Goal: Task Accomplishment & Management: Use online tool/utility

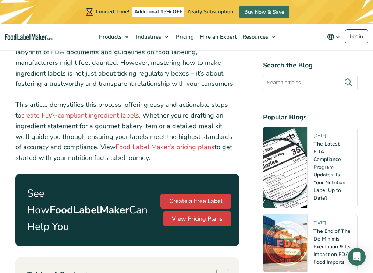
scroll to position [262, 0]
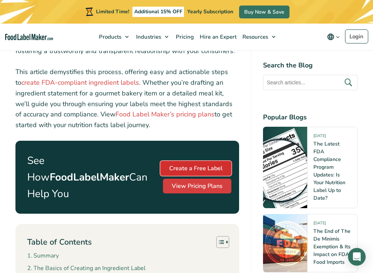
click at [208, 167] on link "Create a Free Label" at bounding box center [196, 168] width 71 height 15
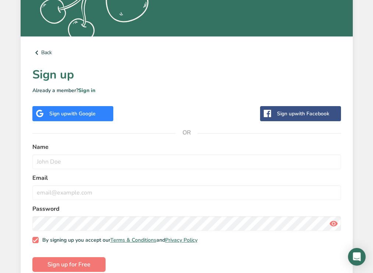
scroll to position [182, 0]
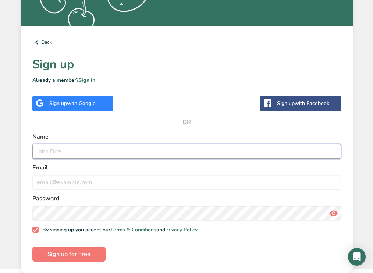
click at [171, 152] on input "text" at bounding box center [186, 151] width 309 height 15
type input "Lauren"
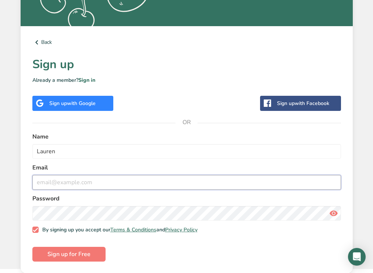
click at [144, 183] on input "email" at bounding box center [186, 182] width 309 height 15
type input "llg90x@me.com"
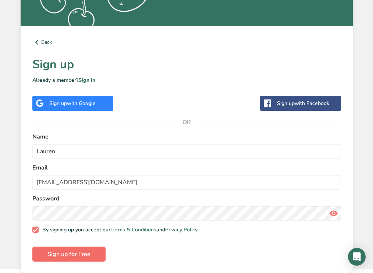
click at [74, 254] on span "Sign up for Free" at bounding box center [69, 254] width 43 height 9
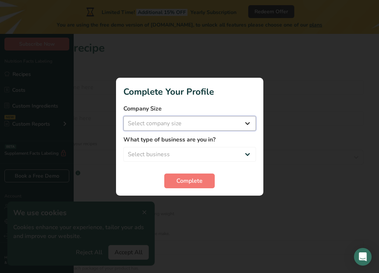
click at [234, 121] on select "Select company size Fewer than 10 Employees 10 to 50 Employees 51 to 500 Employ…" at bounding box center [189, 123] width 133 height 15
select select "1"
click at [123, 116] on select "Select company size Fewer than 10 Employees 10 to 50 Employees 51 to 500 Employ…" at bounding box center [189, 123] width 133 height 15
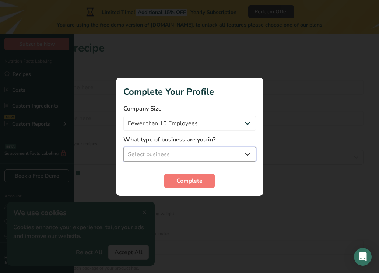
click at [204, 152] on select "Select business Packaged Food Manufacturer Restaurant & Cafe Bakery Meal Plans …" at bounding box center [189, 154] width 133 height 15
select select "3"
click at [123, 147] on select "Select business Packaged Food Manufacturer Restaurant & Cafe Bakery Meal Plans …" at bounding box center [189, 154] width 133 height 15
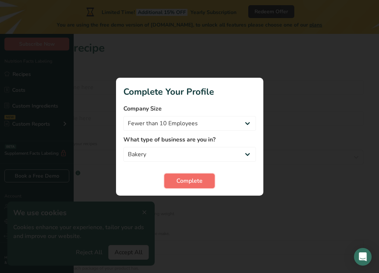
click at [186, 175] on button "Complete" at bounding box center [189, 180] width 50 height 15
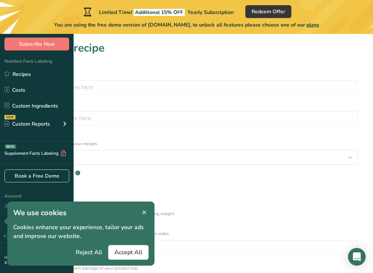
click at [146, 211] on icon at bounding box center [144, 212] width 7 height 10
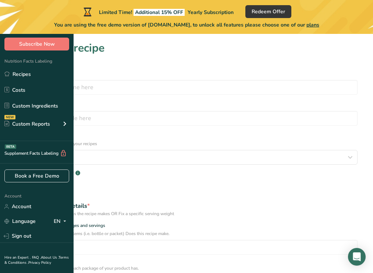
click at [147, 66] on section "Set up your recipe Recipe name * Recipe code .a-a{fill:#347362;}.b-a{fill:#fff;…" at bounding box center [186, 246] width 373 height 425
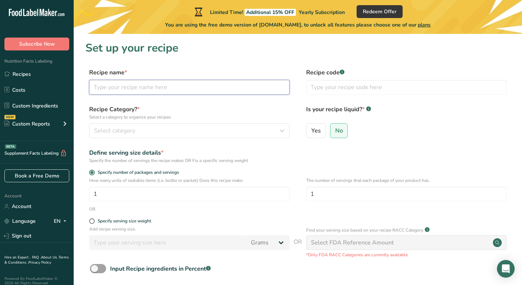
click at [183, 92] on input "text" at bounding box center [189, 87] width 200 height 15
type input "Chocolate Cake with Edible images"
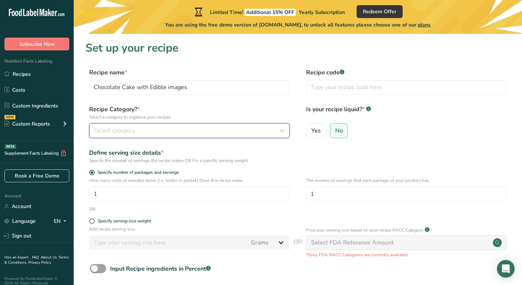
click at [266, 127] on div "Select category" at bounding box center [187, 130] width 186 height 9
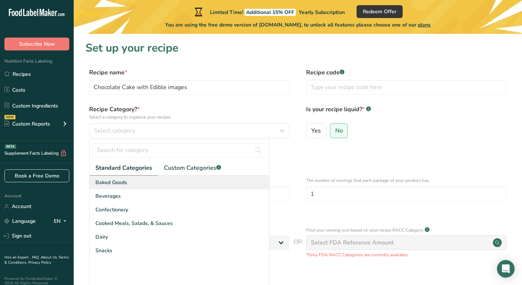
click at [126, 182] on span "Baked Goods" at bounding box center [111, 183] width 32 height 8
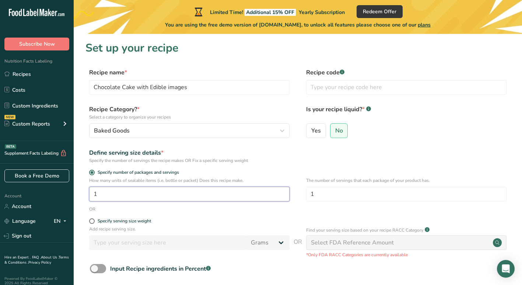
drag, startPoint x: 251, startPoint y: 193, endPoint x: 70, endPoint y: 192, distance: 181.2
click at [70, 192] on div ".a-20{fill:#fff;} Subscribe Now Nutrition Facts Labeling Recipes Costs Custom I…" at bounding box center [261, 175] width 522 height 350
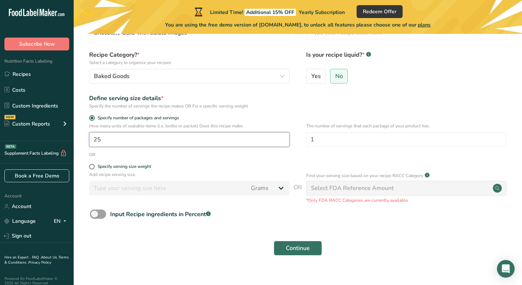
scroll to position [65, 0]
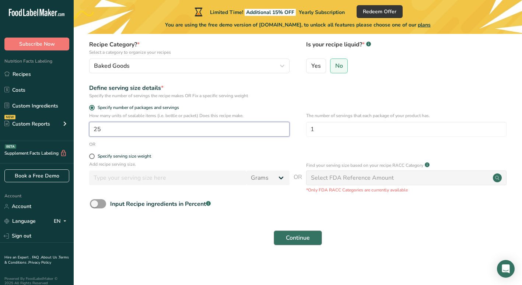
type input "25"
click at [292, 238] on span "Continue" at bounding box center [298, 238] width 24 height 9
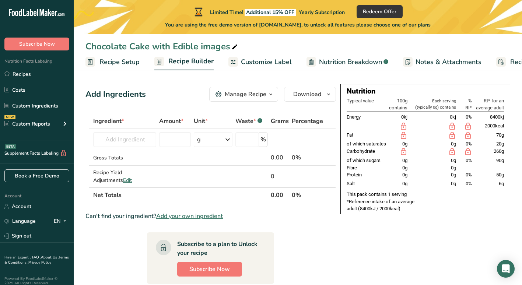
click at [267, 57] on link "Customize Label" at bounding box center [259, 62] width 63 height 17
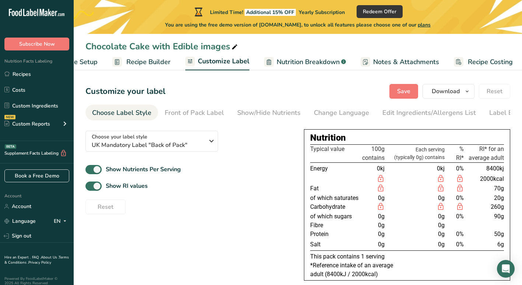
scroll to position [0, 45]
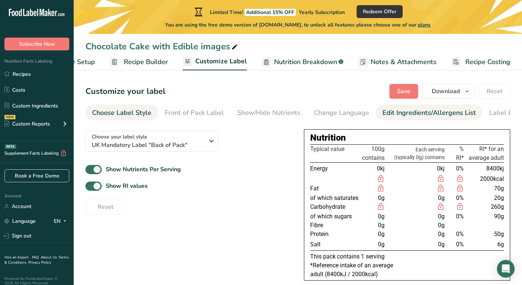
click at [373, 113] on div "Edit Ingredients/Allergens List" at bounding box center [429, 113] width 94 height 10
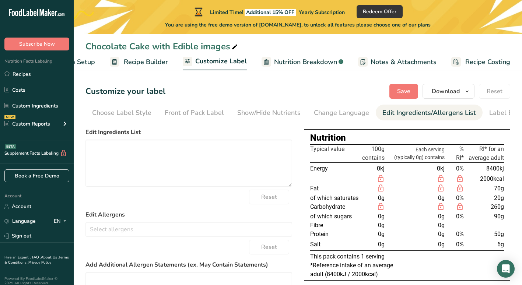
scroll to position [0, 28]
click at [180, 156] on textarea at bounding box center [188, 163] width 207 height 47
click at [158, 166] on textarea at bounding box center [188, 163] width 207 height 47
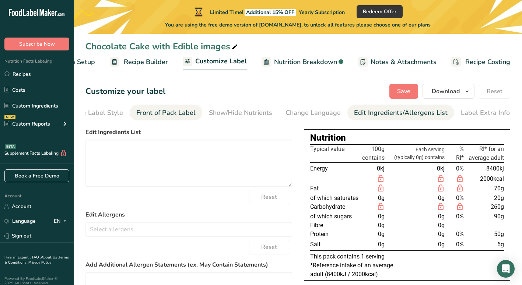
click at [156, 117] on div "Front of Pack Label" at bounding box center [165, 113] width 59 height 10
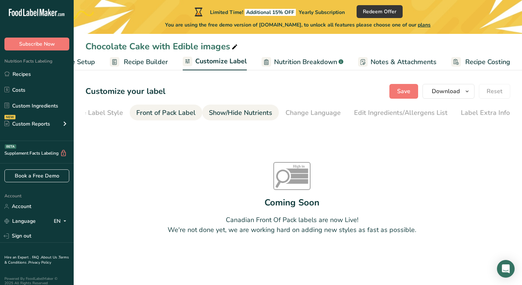
click at [225, 110] on div "Show/Hide Nutrients" at bounding box center [240, 113] width 63 height 10
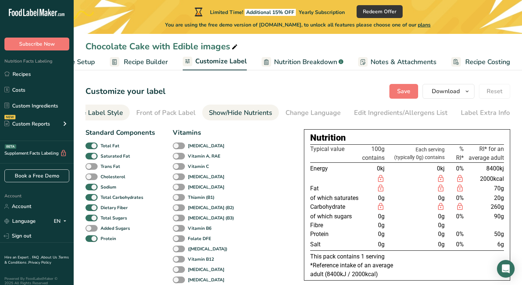
click at [109, 111] on div "Choose Label Style" at bounding box center [93, 113] width 59 height 10
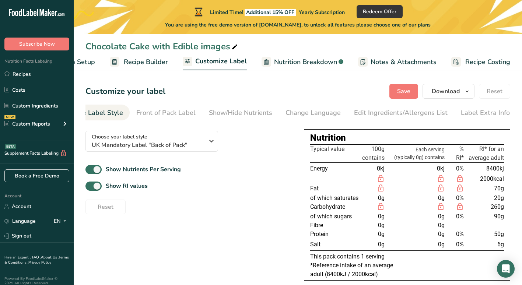
scroll to position [0, 0]
click at [187, 113] on div "Front of Pack Label" at bounding box center [194, 113] width 59 height 10
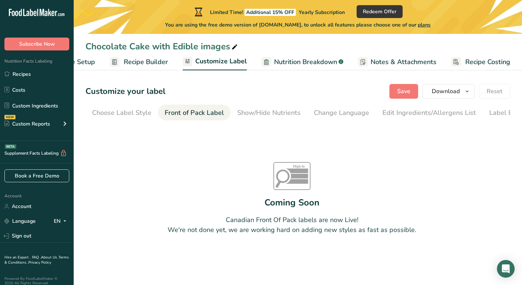
scroll to position [0, 28]
click at [229, 112] on div "Show/Hide Nutrients" at bounding box center [240, 113] width 63 height 10
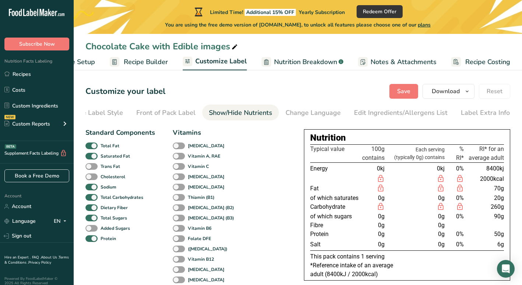
click at [145, 60] on span "Recipe Builder" at bounding box center [146, 62] width 44 height 10
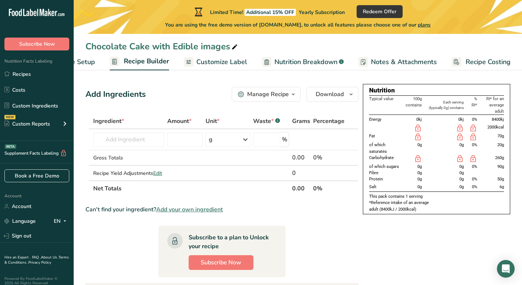
click at [88, 59] on span "Recipe Setup" at bounding box center [75, 62] width 40 height 10
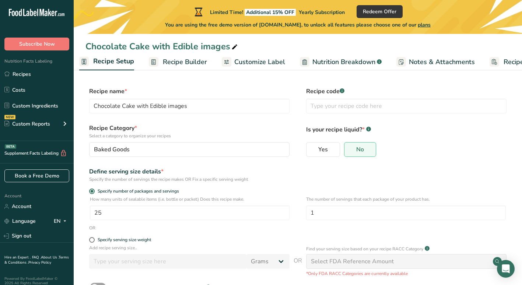
scroll to position [0, 3]
click at [250, 66] on span "Customize Label" at bounding box center [263, 62] width 51 height 10
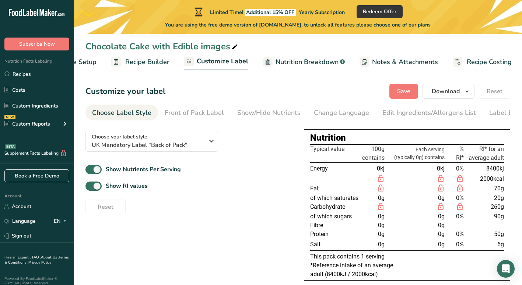
scroll to position [0, 45]
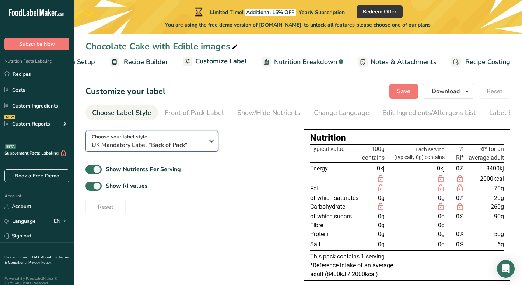
click at [215, 143] on icon "button" at bounding box center [211, 140] width 9 height 13
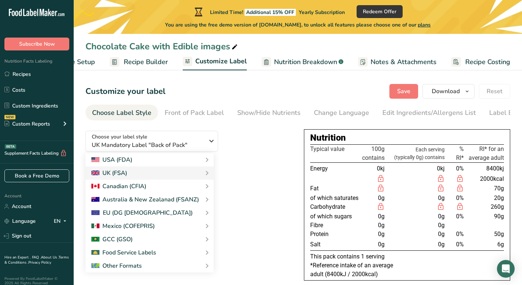
click at [247, 153] on div "Choose your label style UK Mandatory Label "Back of Pack" USA (FDA) Standard FD…" at bounding box center [188, 170] width 207 height 90
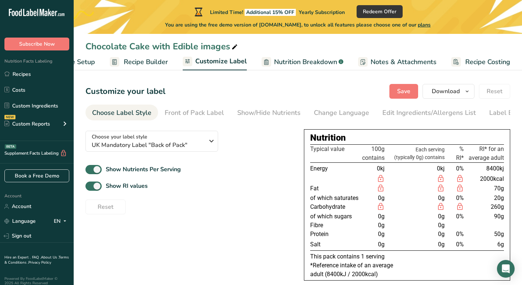
click at [308, 61] on span "Nutrition Breakdown" at bounding box center [305, 62] width 63 height 10
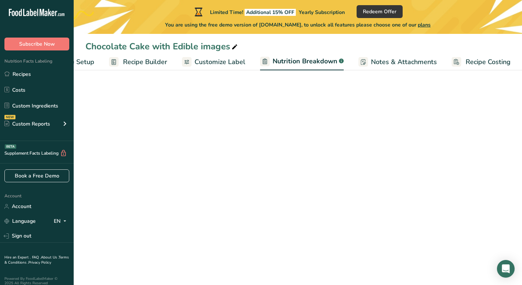
select select "Calories"
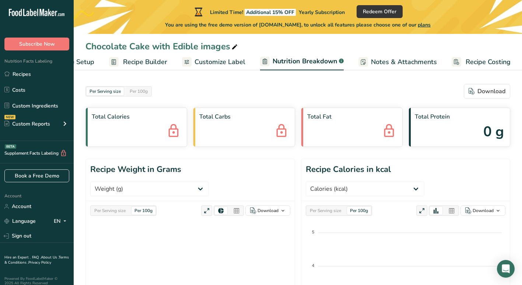
click at [91, 63] on span "Recipe Setup" at bounding box center [74, 62] width 40 height 10
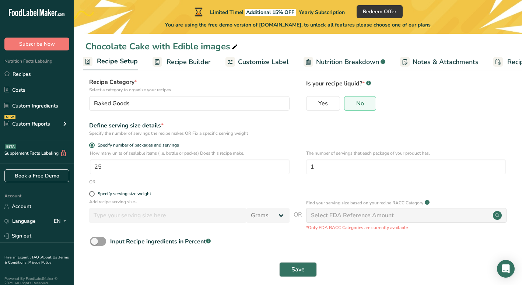
scroll to position [54, 0]
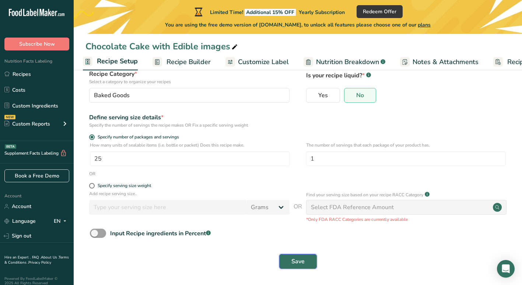
click at [306, 258] on button "Save" at bounding box center [298, 261] width 38 height 15
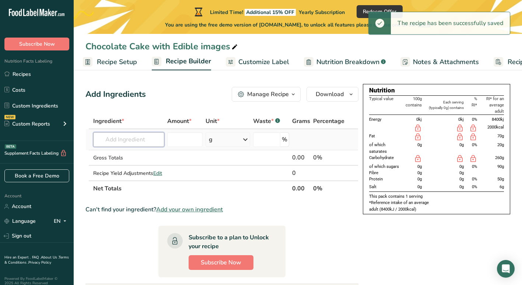
click at [113, 140] on input "text" at bounding box center [128, 139] width 71 height 15
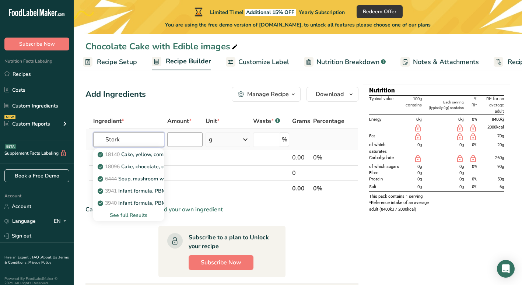
type input "Stork"
click at [190, 143] on input "number" at bounding box center [184, 139] width 35 height 15
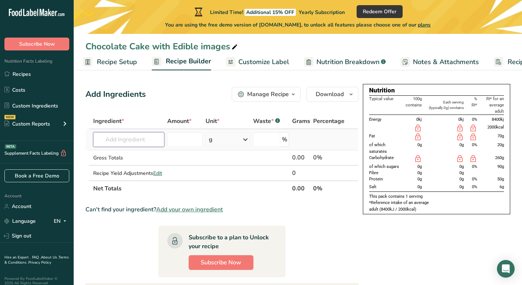
click at [129, 137] on input "text" at bounding box center [128, 139] width 71 height 15
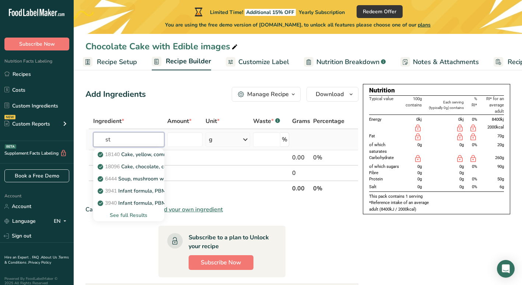
type input "s"
type input "marga"
click at [148, 155] on p "4073 Margarine, regular, hard, soybean (hydrogenated)" at bounding box center [167, 155] width 136 height 8
type input "Margarine, regular, hard, soybean (hydrogenated)"
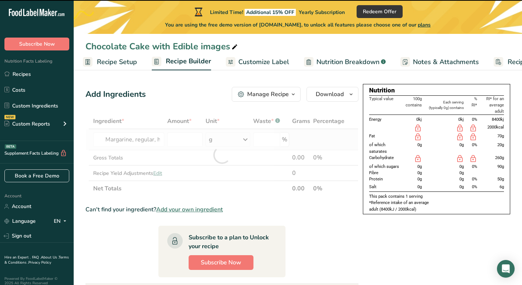
type input "0"
